Goal: Information Seeking & Learning: Find specific fact

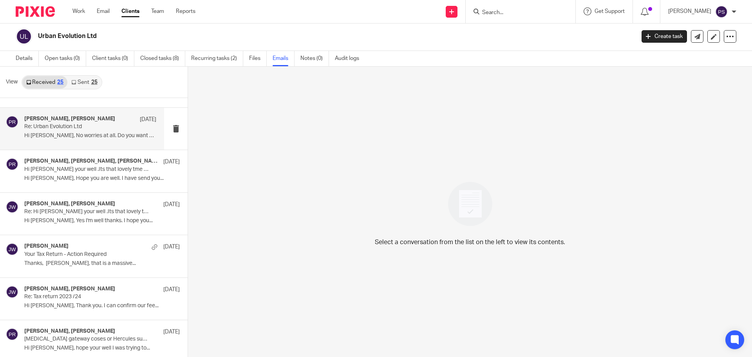
scroll to position [39, 0]
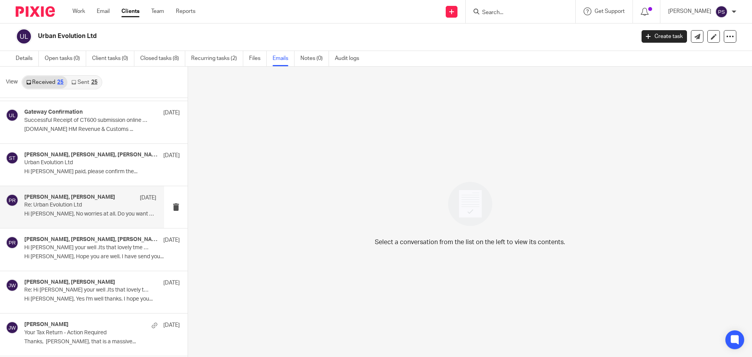
click at [73, 204] on p "Re: Urban Evolution Ltd" at bounding box center [77, 205] width 106 height 7
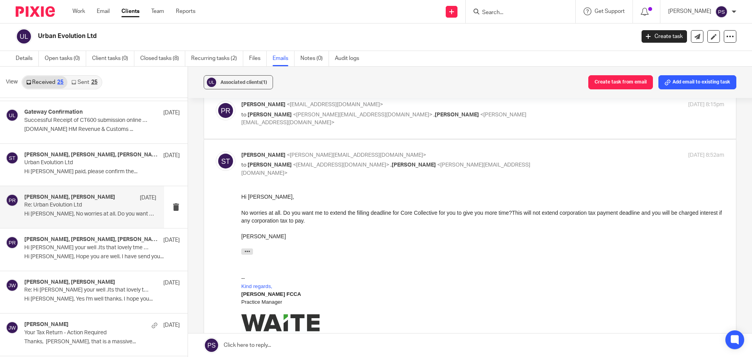
click at [335, 116] on span "<[PERSON_NAME][EMAIL_ADDRESS][DOMAIN_NAME]>" at bounding box center [363, 114] width 140 height 5
checkbox input "true"
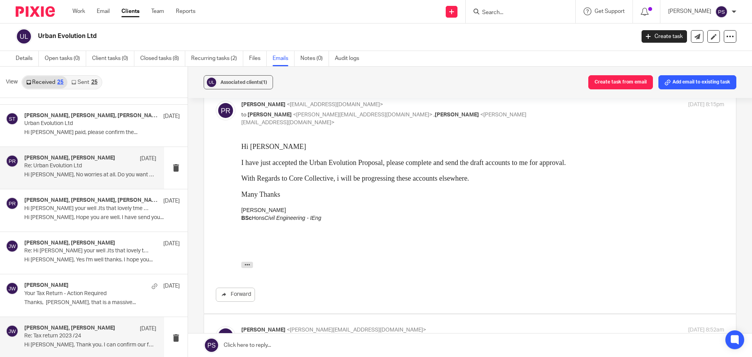
scroll to position [118, 0]
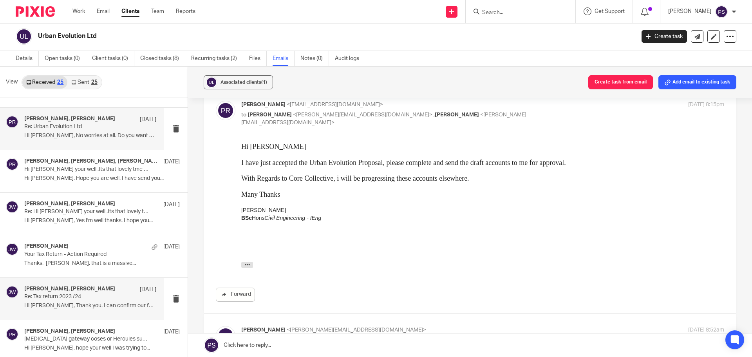
click at [83, 312] on div "[PERSON_NAME], [PERSON_NAME] [DATE] Re: Tax return 2023 /24 Hi [PERSON_NAME], T…" at bounding box center [90, 299] width 132 height 26
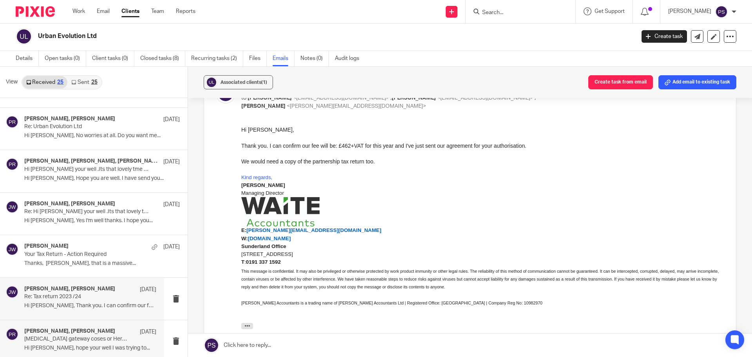
scroll to position [157, 0]
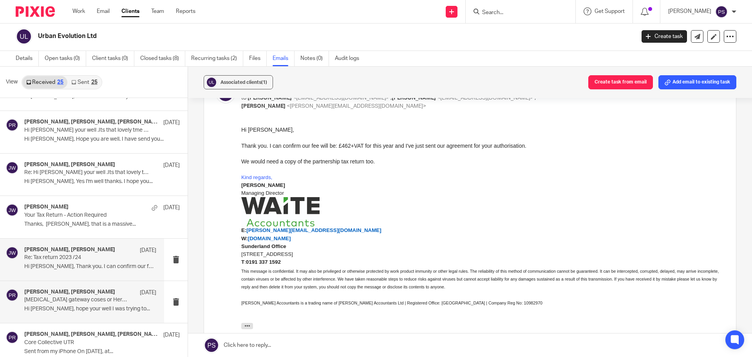
click at [91, 307] on p "Hi [PERSON_NAME], hope your well I was trying to..." at bounding box center [90, 309] width 132 height 7
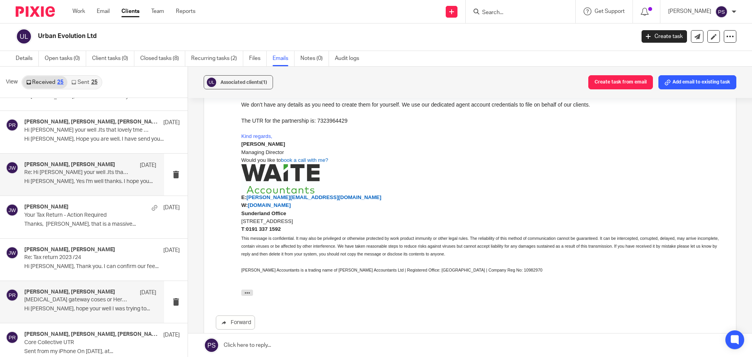
click at [69, 178] on p "Hi [PERSON_NAME], Yes I'm well thanks. I hope you..." at bounding box center [90, 181] width 132 height 7
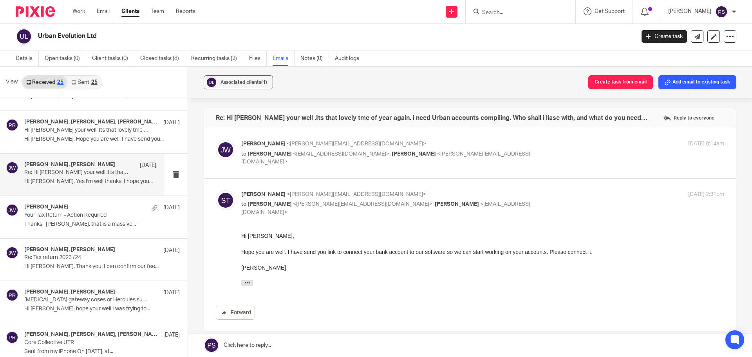
scroll to position [0, 0]
click at [97, 261] on p "Re: Tax return 2023 /24" at bounding box center [77, 257] width 106 height 7
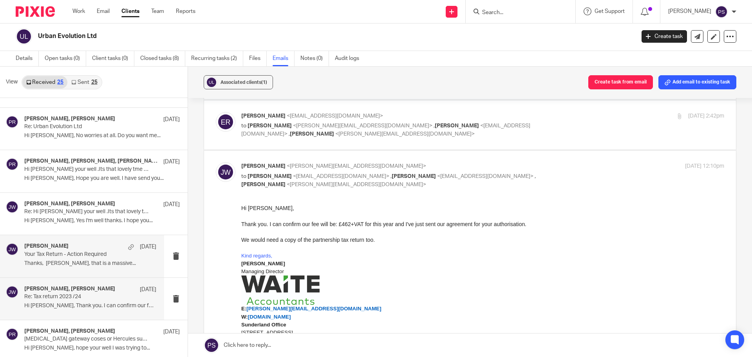
scroll to position [78, 0]
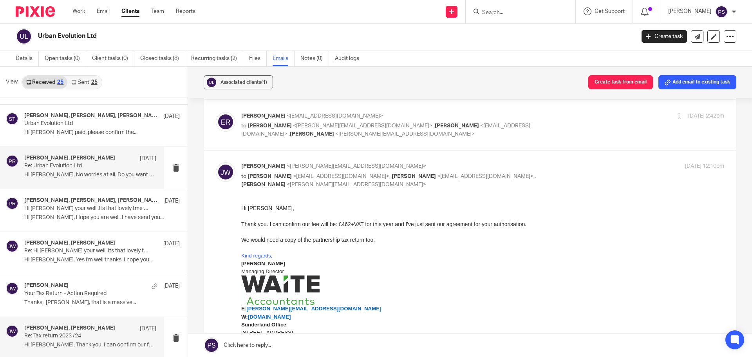
click at [80, 169] on p "Re: Urban Evolution Ltd" at bounding box center [77, 166] width 106 height 7
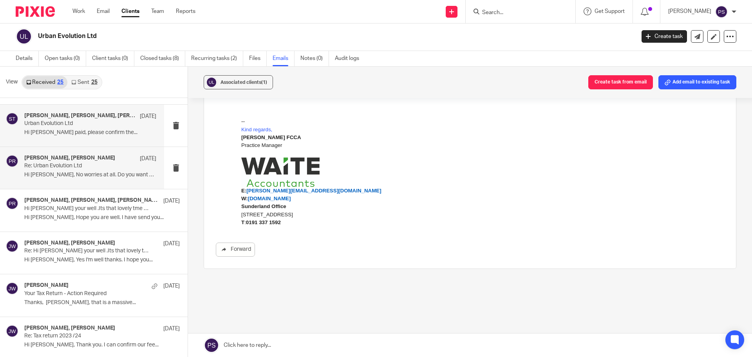
scroll to position [39, 0]
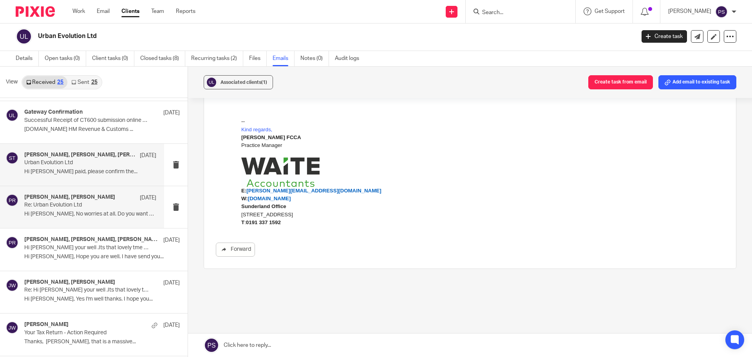
click at [67, 161] on p "Urban Evolution Ltd" at bounding box center [77, 163] width 106 height 7
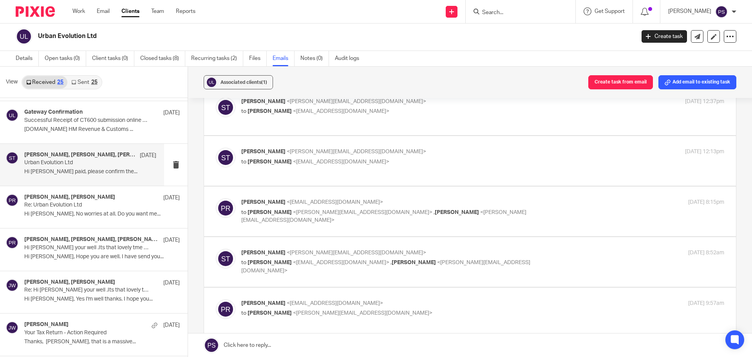
scroll to position [0, 0]
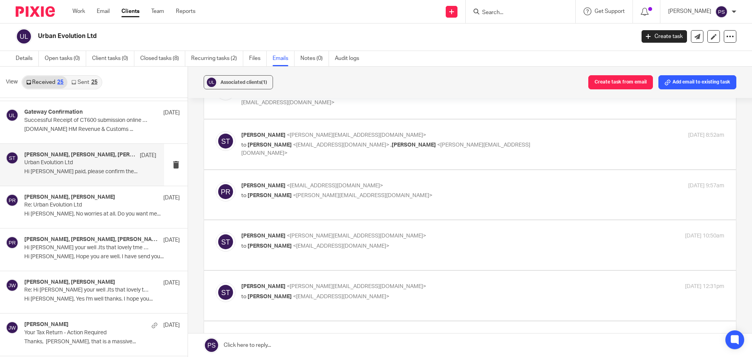
click at [289, 233] on span "<[PERSON_NAME][EMAIL_ADDRESS][DOMAIN_NAME]>" at bounding box center [357, 235] width 140 height 5
checkbox input "true"
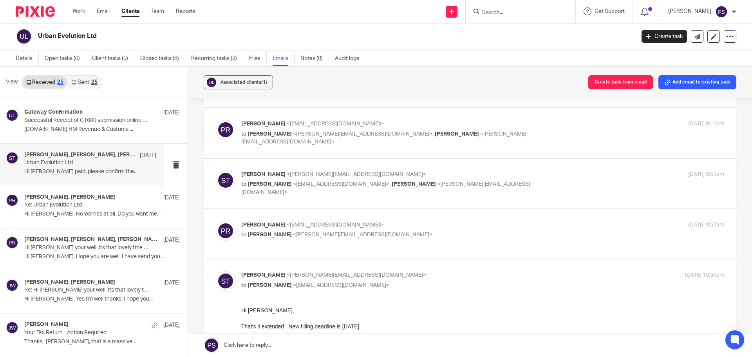
click at [296, 222] on span "<[EMAIL_ADDRESS][DOMAIN_NAME]>" at bounding box center [335, 224] width 96 height 5
checkbox input "true"
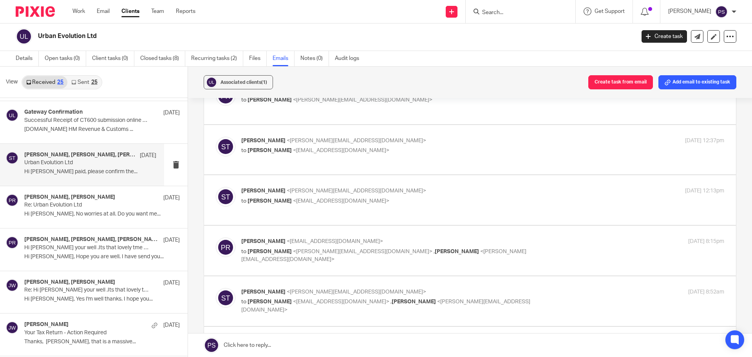
click at [281, 226] on label at bounding box center [470, 251] width 532 height 50
click at [216, 237] on input "checkbox" at bounding box center [216, 237] width 0 height 0
checkbox input "true"
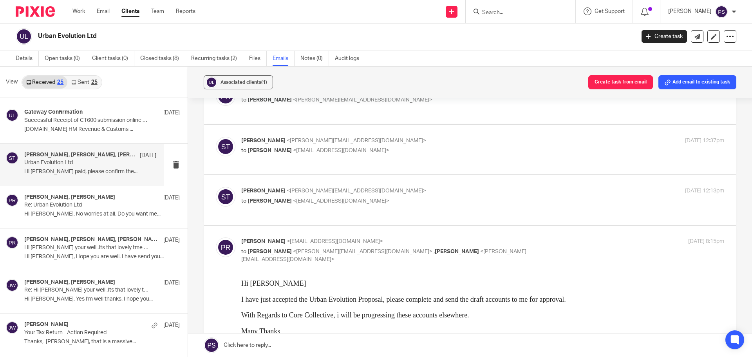
click at [287, 188] on span "<[PERSON_NAME][EMAIL_ADDRESS][DOMAIN_NAME]>" at bounding box center [357, 190] width 140 height 5
checkbox input "true"
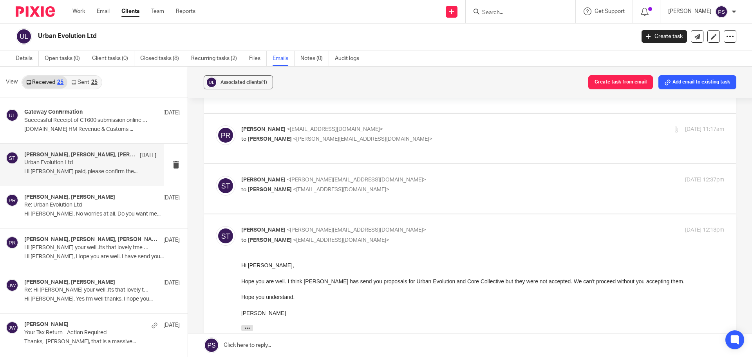
click at [287, 177] on span "<[PERSON_NAME][EMAIL_ADDRESS][DOMAIN_NAME]>" at bounding box center [357, 179] width 140 height 5
checkbox input "true"
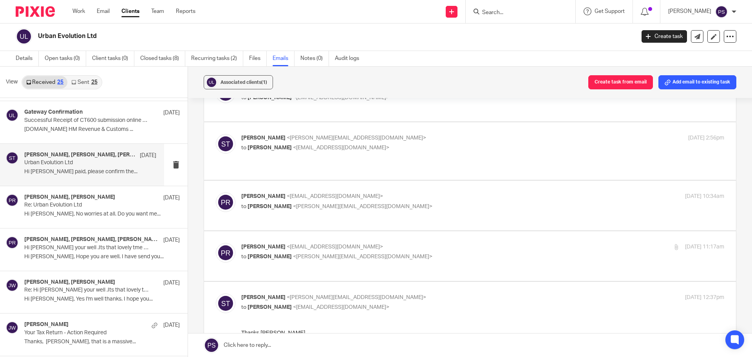
click at [272, 204] on span "[PERSON_NAME]" at bounding box center [270, 206] width 44 height 5
checkbox input "true"
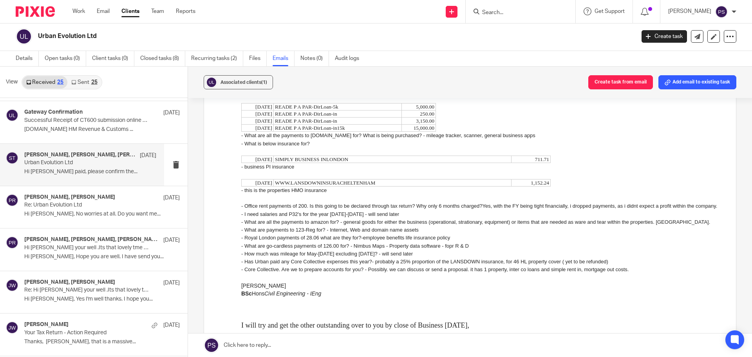
click at [250, 242] on div "- Royal London payments of 28.06 what are they for?-employee benefits life insu…" at bounding box center [482, 238] width 483 height 8
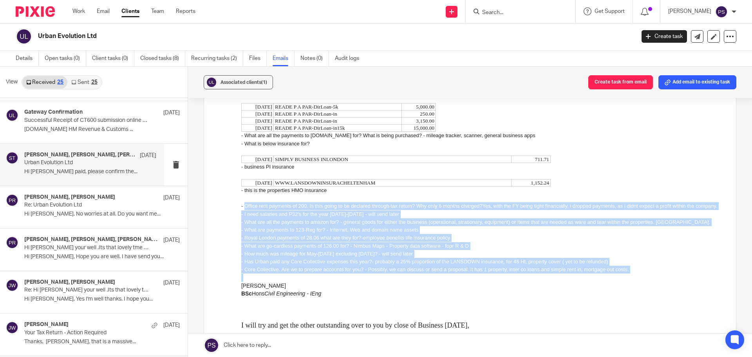
drag, startPoint x: 245, startPoint y: 205, endPoint x: 641, endPoint y: 283, distance: 403.3
click at [641, 283] on div "Hi [PERSON_NAME] see below in RED Hope you are well. Please see below re Urban …" at bounding box center [482, 192] width 483 height 321
click at [262, 218] on div "- I need salaries and P32's for the year [DATE]-[DATE] - will send later" at bounding box center [482, 214] width 483 height 8
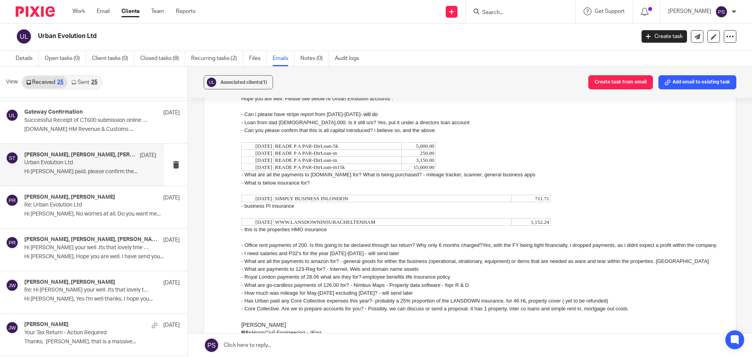
scroll to position [392, 0]
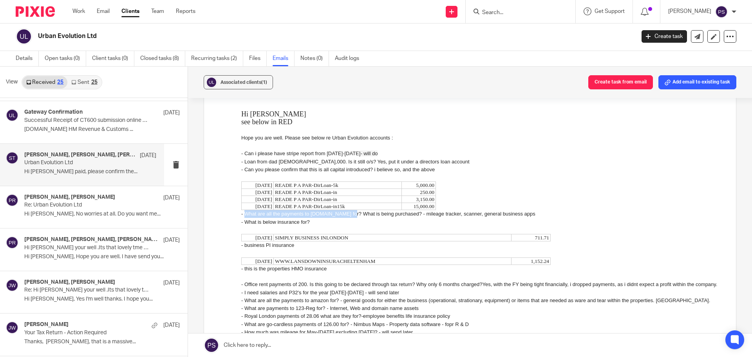
drag, startPoint x: 247, startPoint y: 214, endPoint x: 351, endPoint y: 214, distance: 104.2
click at [351, 214] on div "- What are all the payments to [DOMAIN_NAME] for? What is being purchased? - mi…" at bounding box center [482, 214] width 483 height 8
drag, startPoint x: 248, startPoint y: 171, endPoint x: 440, endPoint y: 169, distance: 192.4
click at [440, 169] on div "- Can you please confirm that this is all capital introduced? i believe so, and…" at bounding box center [482, 170] width 483 height 8
click at [253, 172] on div "- Can you please confirm that this is all capital introduced? i believe so, and…" at bounding box center [482, 170] width 483 height 8
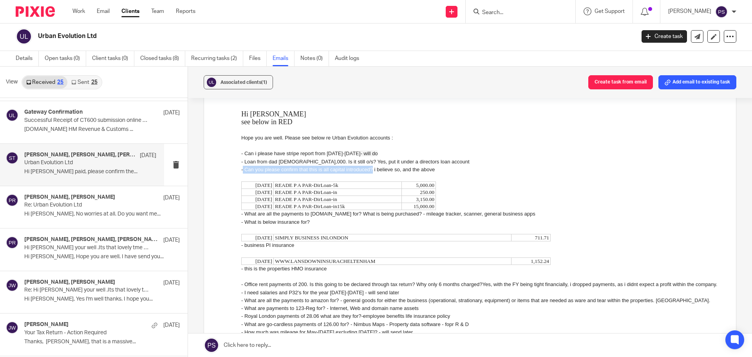
drag, startPoint x: 243, startPoint y: 169, endPoint x: 373, endPoint y: 166, distance: 130.1
click at [373, 166] on div "- Can you please confirm that this is all capital introduced? i believe so, and…" at bounding box center [482, 170] width 483 height 8
